Goal: Task Accomplishment & Management: Complete application form

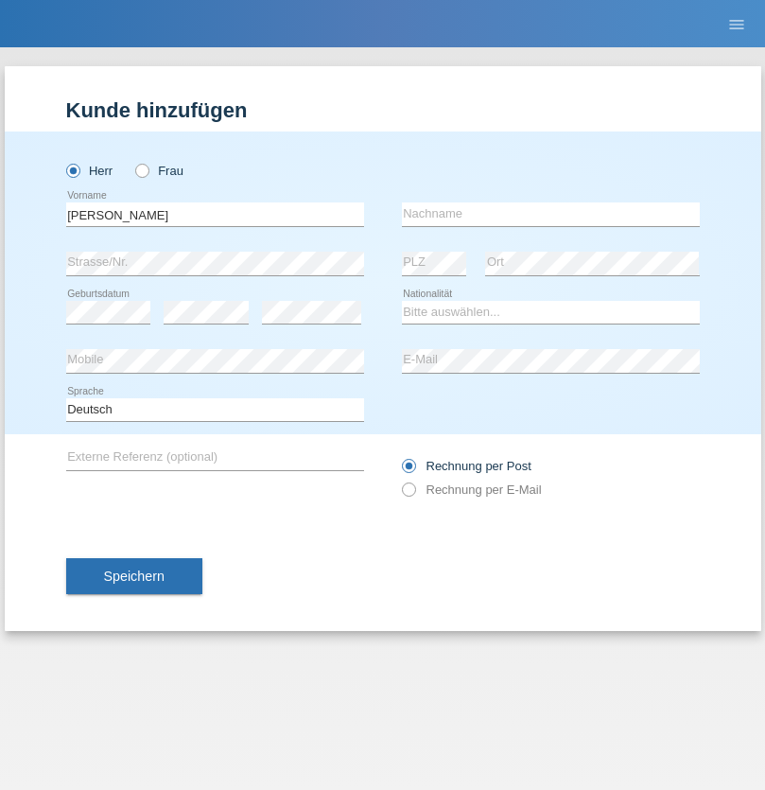
type input "Matthias"
click at [550, 214] on input "text" at bounding box center [551, 214] width 298 height 24
type input "Lacher"
select select "CH"
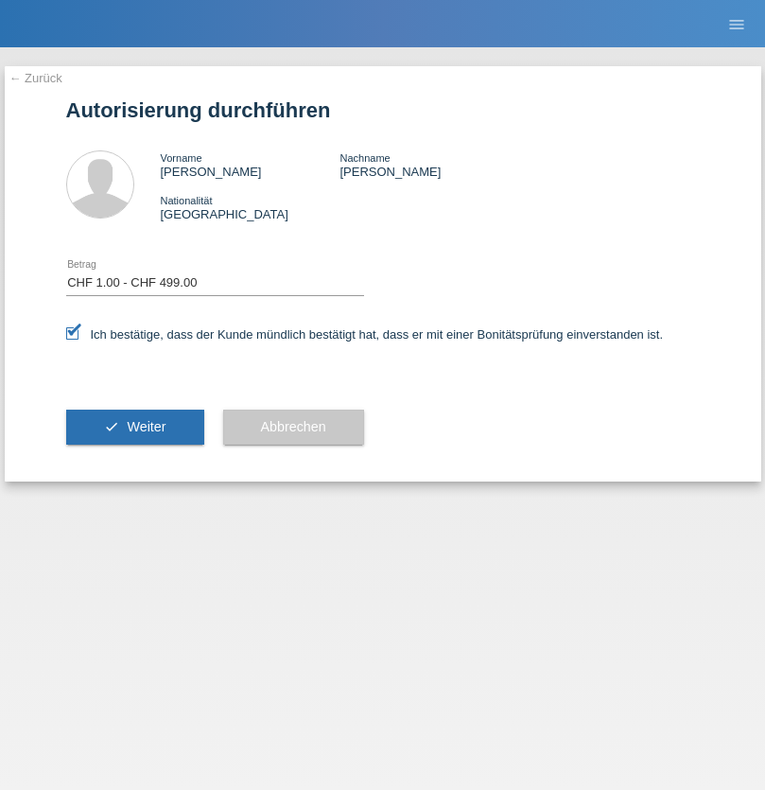
select select "1"
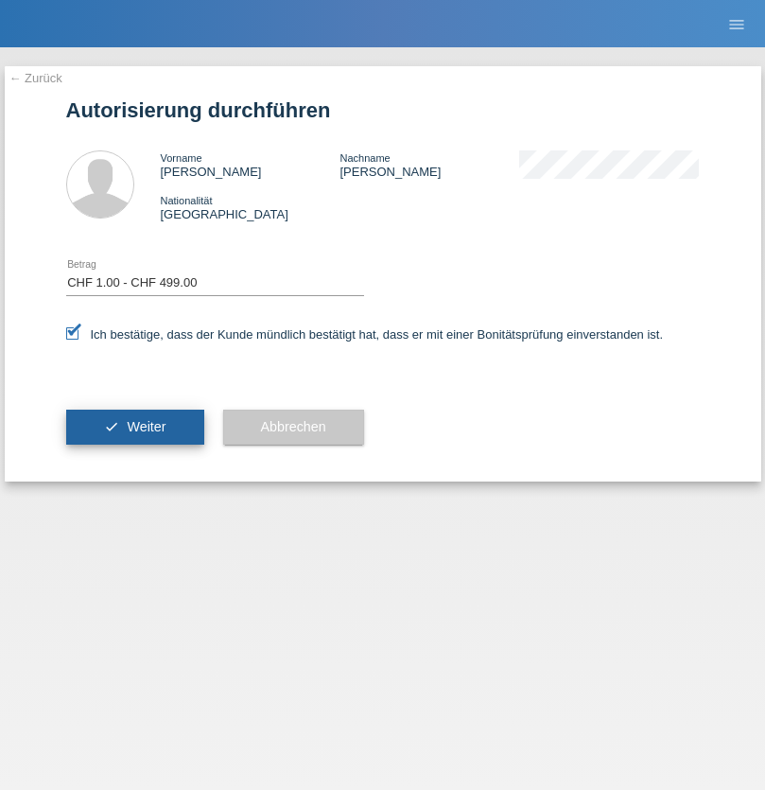
click at [134, 427] on span "Weiter" at bounding box center [146, 426] width 39 height 15
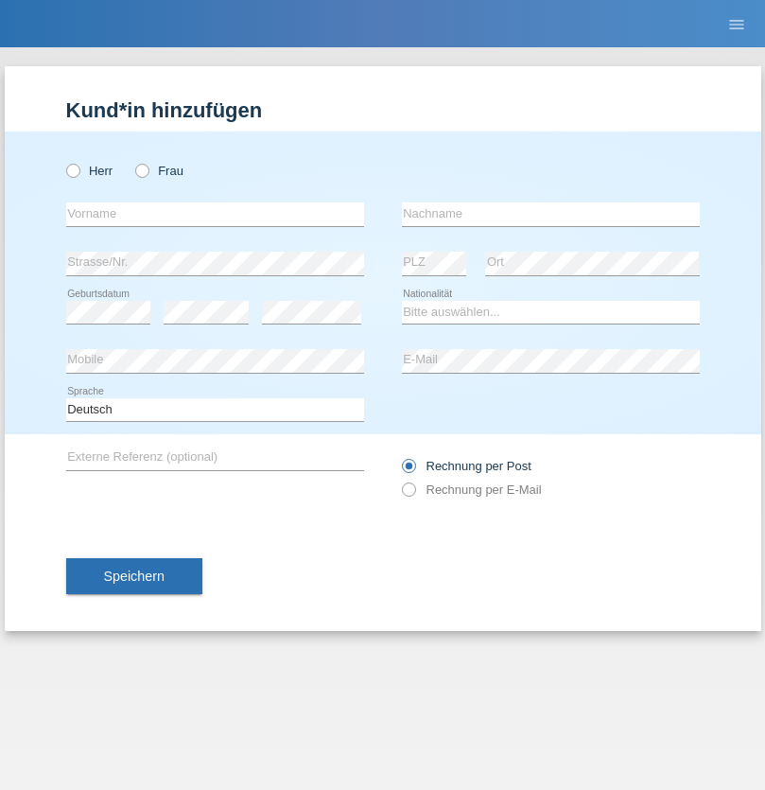
radio input "true"
click at [215, 214] on input "text" at bounding box center [215, 214] width 298 height 24
type input "Atila"
click at [550, 214] on input "text" at bounding box center [551, 214] width 298 height 24
type input "[PERSON_NAME]"
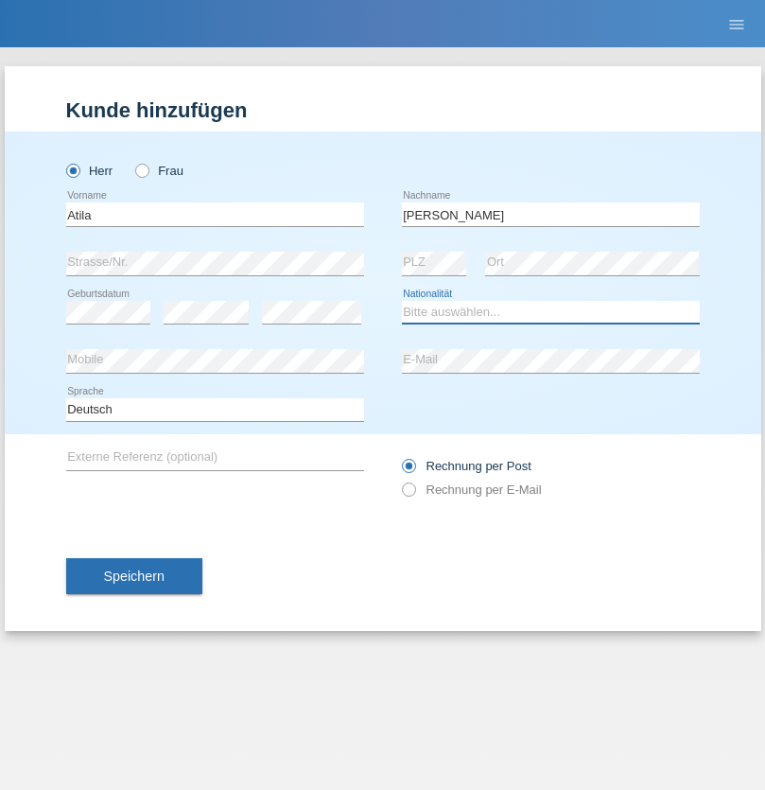
select select "SK"
select select "C"
select select "22"
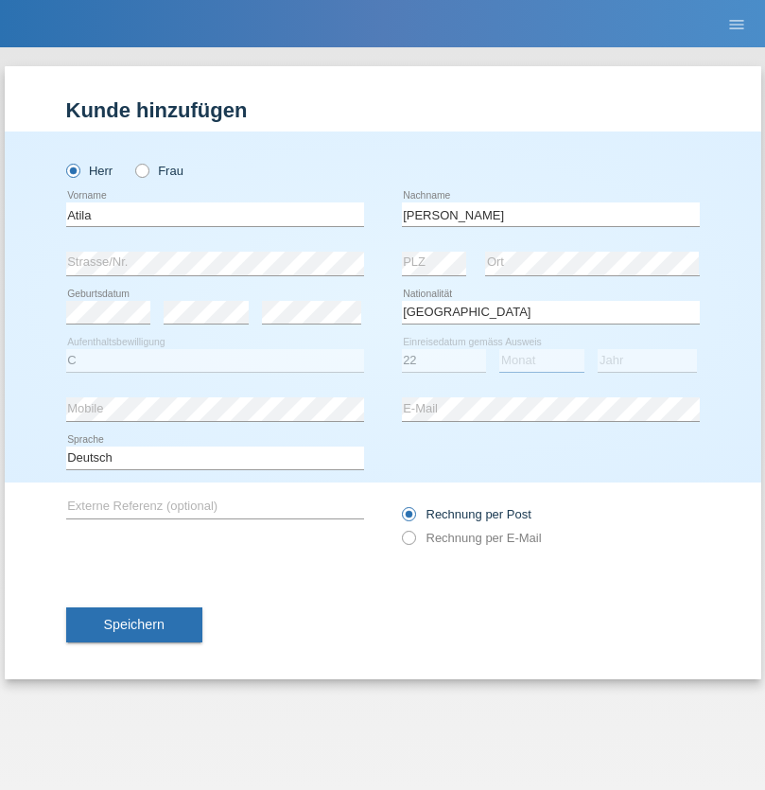
select select "08"
select select "2021"
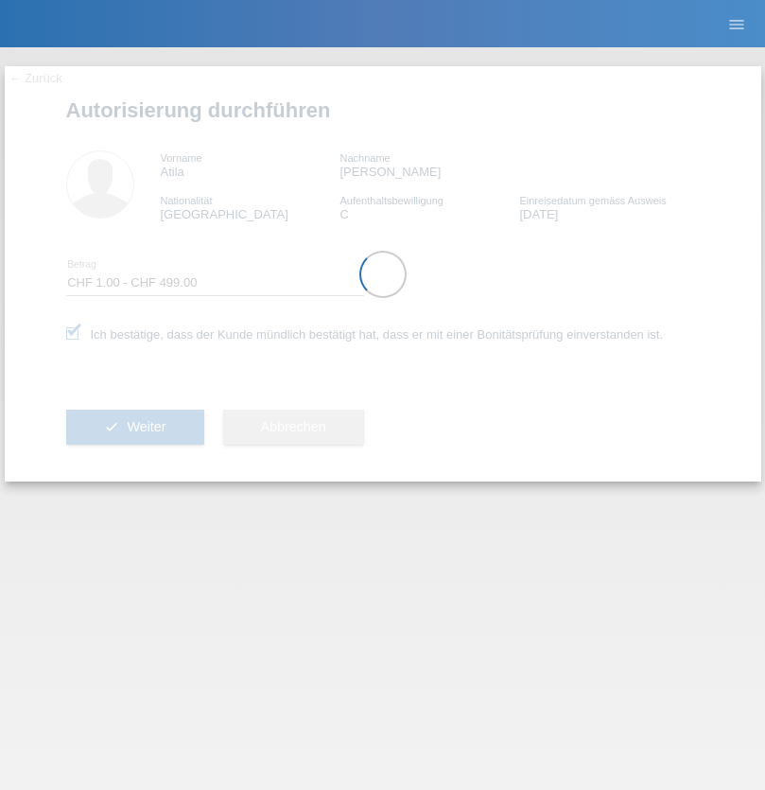
select select "1"
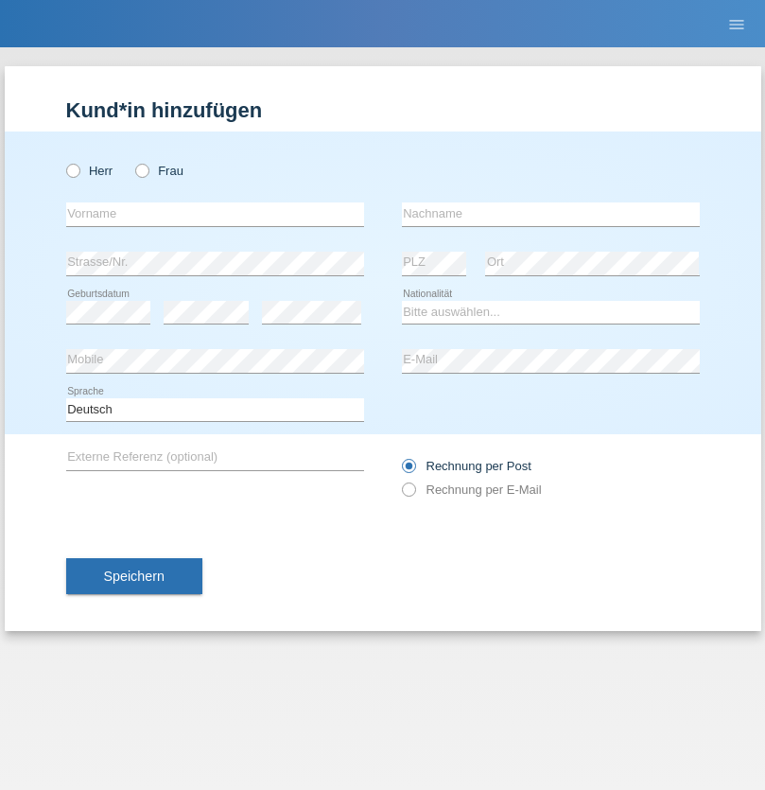
radio input "true"
click at [215, 214] on input "text" at bounding box center [215, 214] width 298 height 24
type input "Alessio"
click at [550, 214] on input "text" at bounding box center [551, 214] width 298 height 24
type input "Manna"
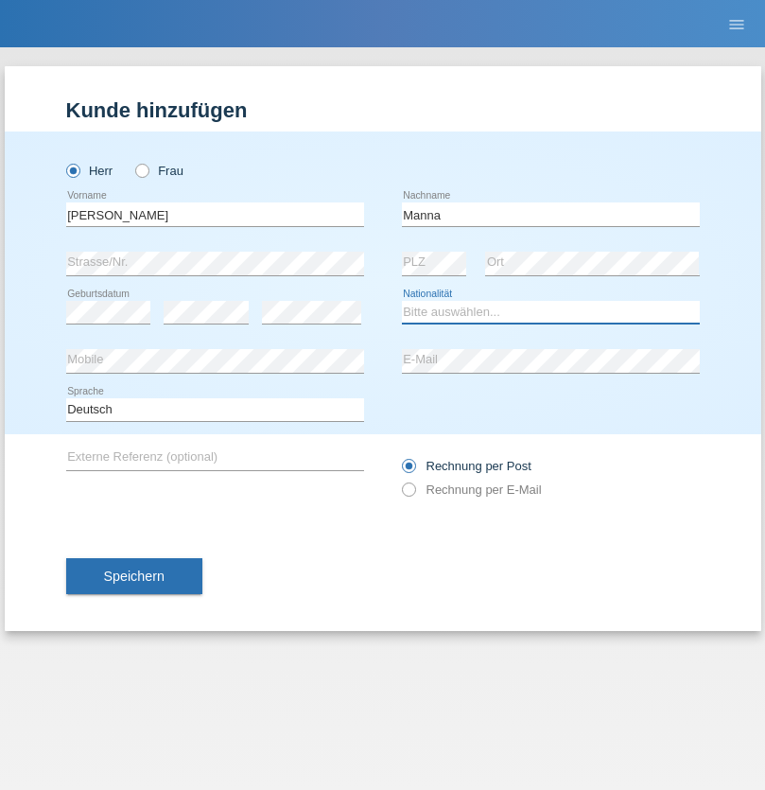
select select "CH"
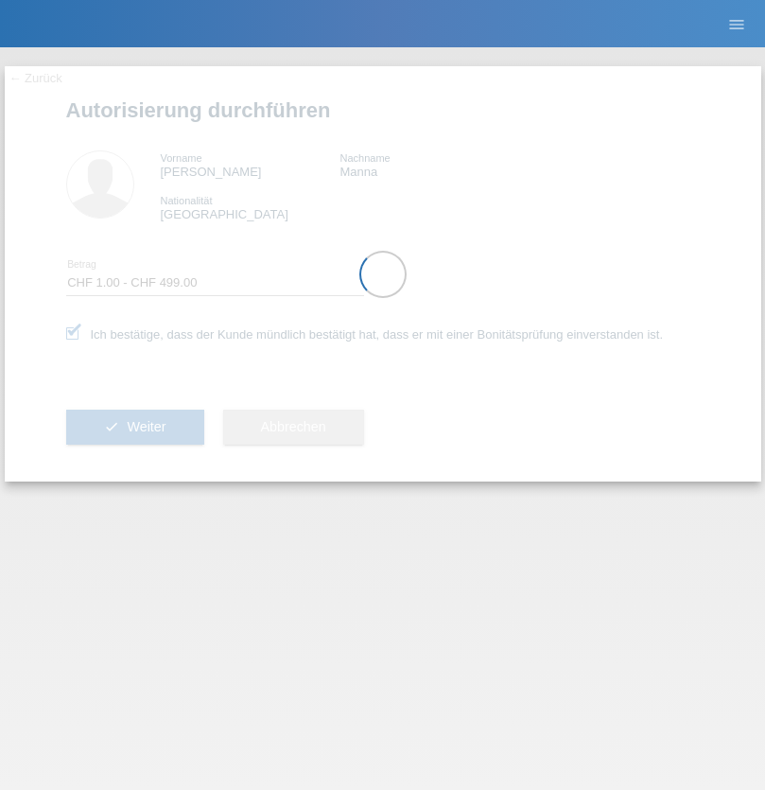
select select "1"
